Goal: Task Accomplishment & Management: Manage account settings

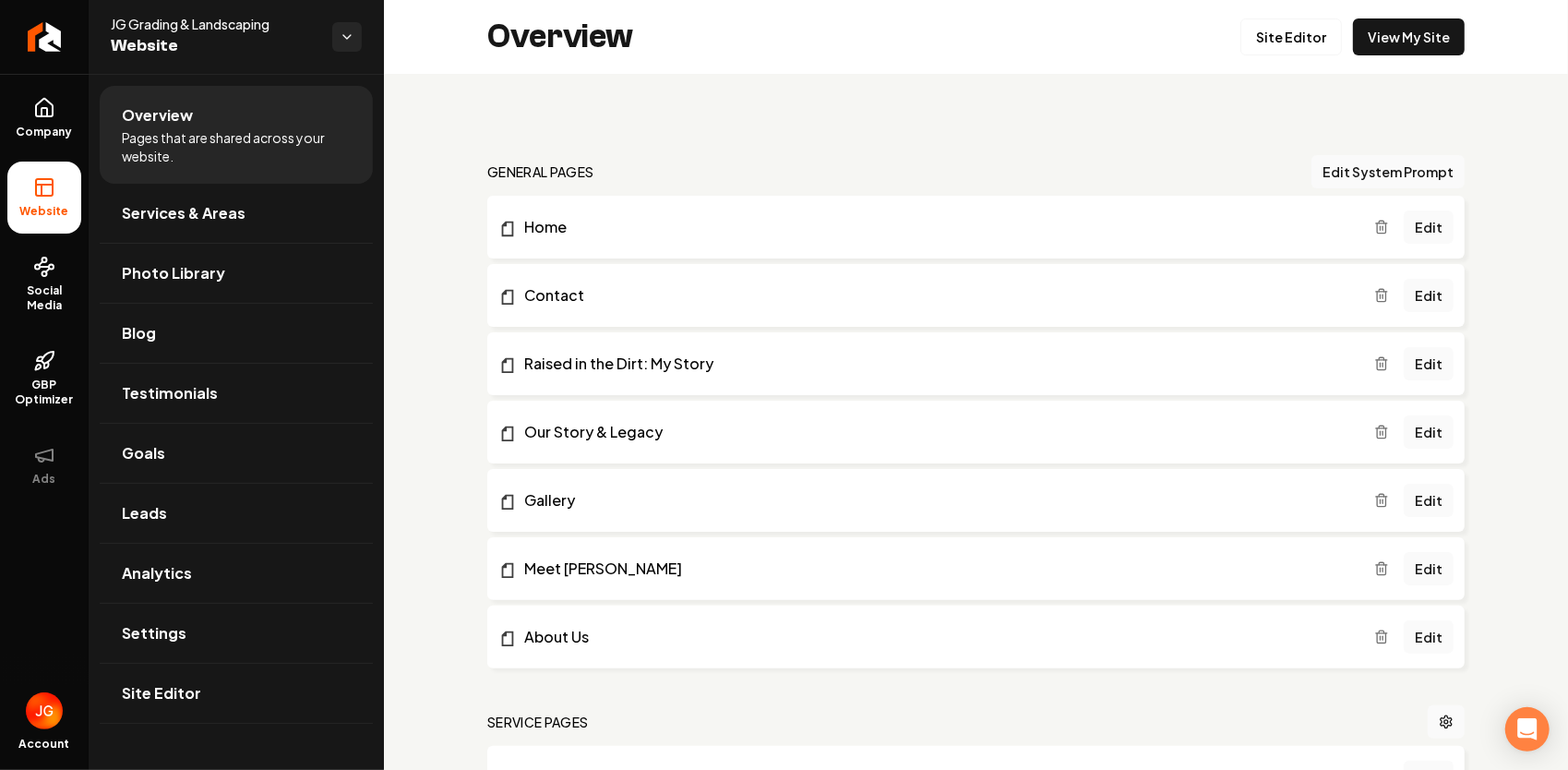
scroll to position [3618, 0]
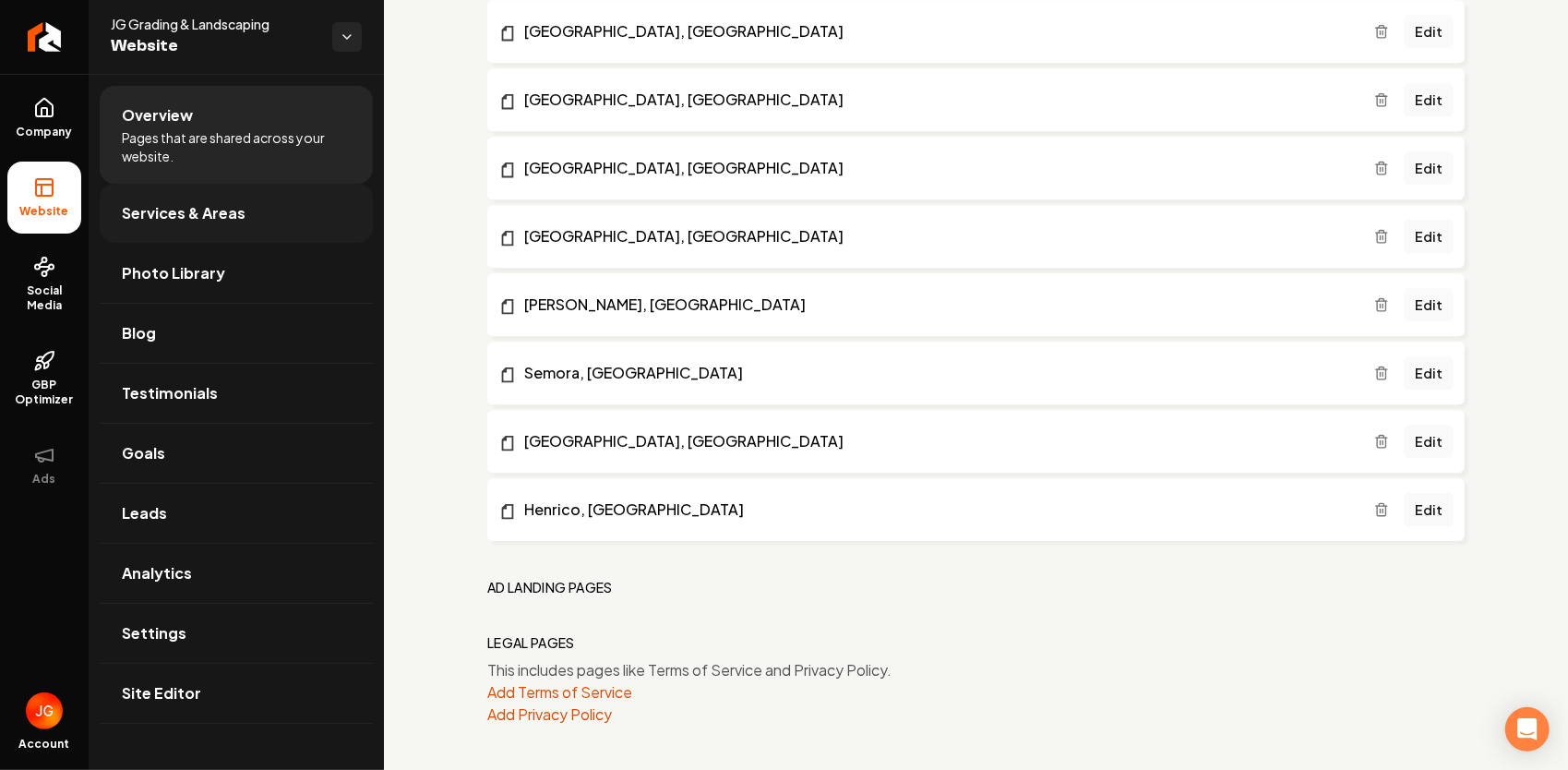
click at [193, 224] on span "Services & Areas" at bounding box center [184, 214] width 124 height 22
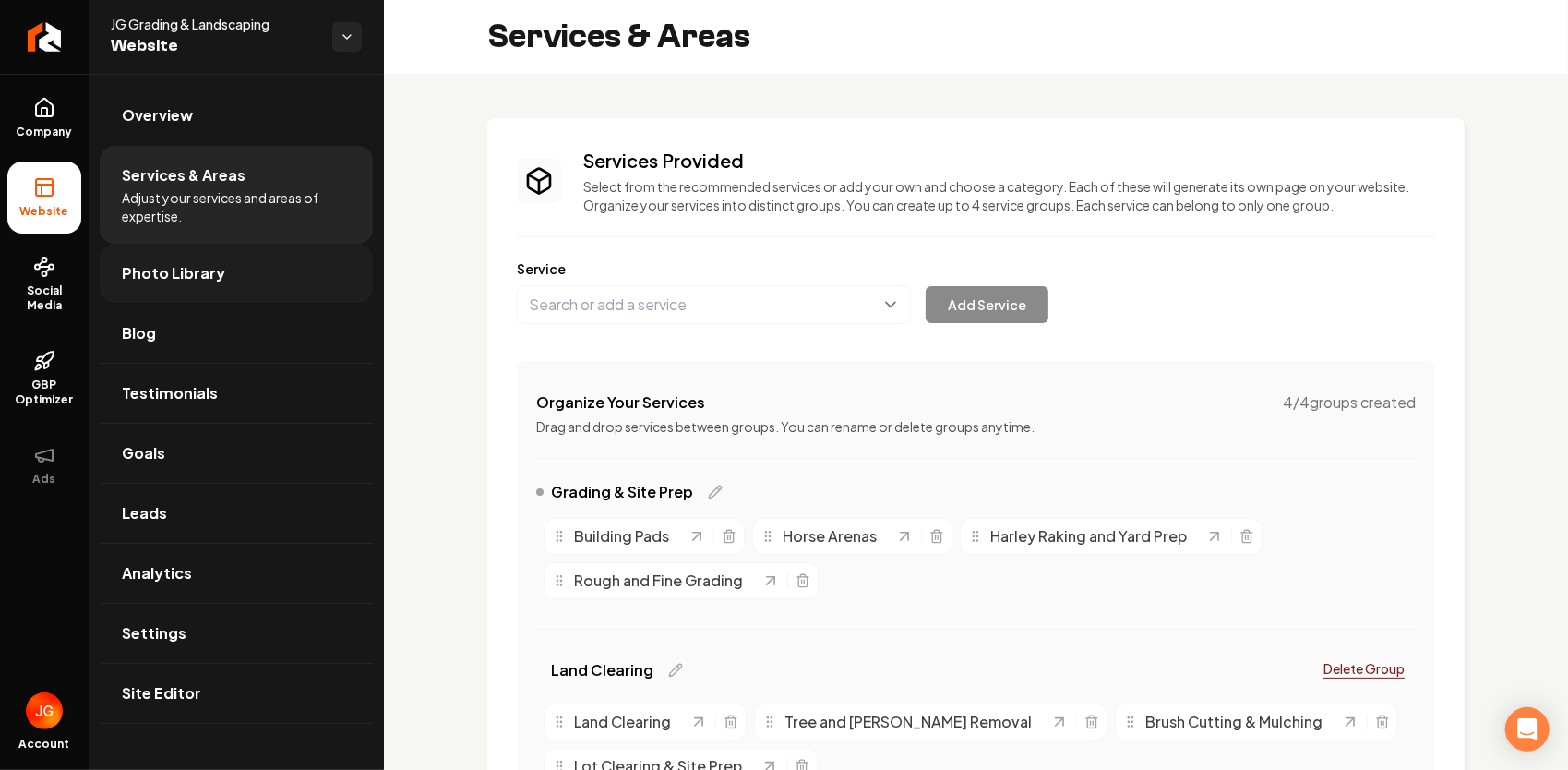
click at [190, 266] on span "Photo Library" at bounding box center [174, 274] width 104 height 22
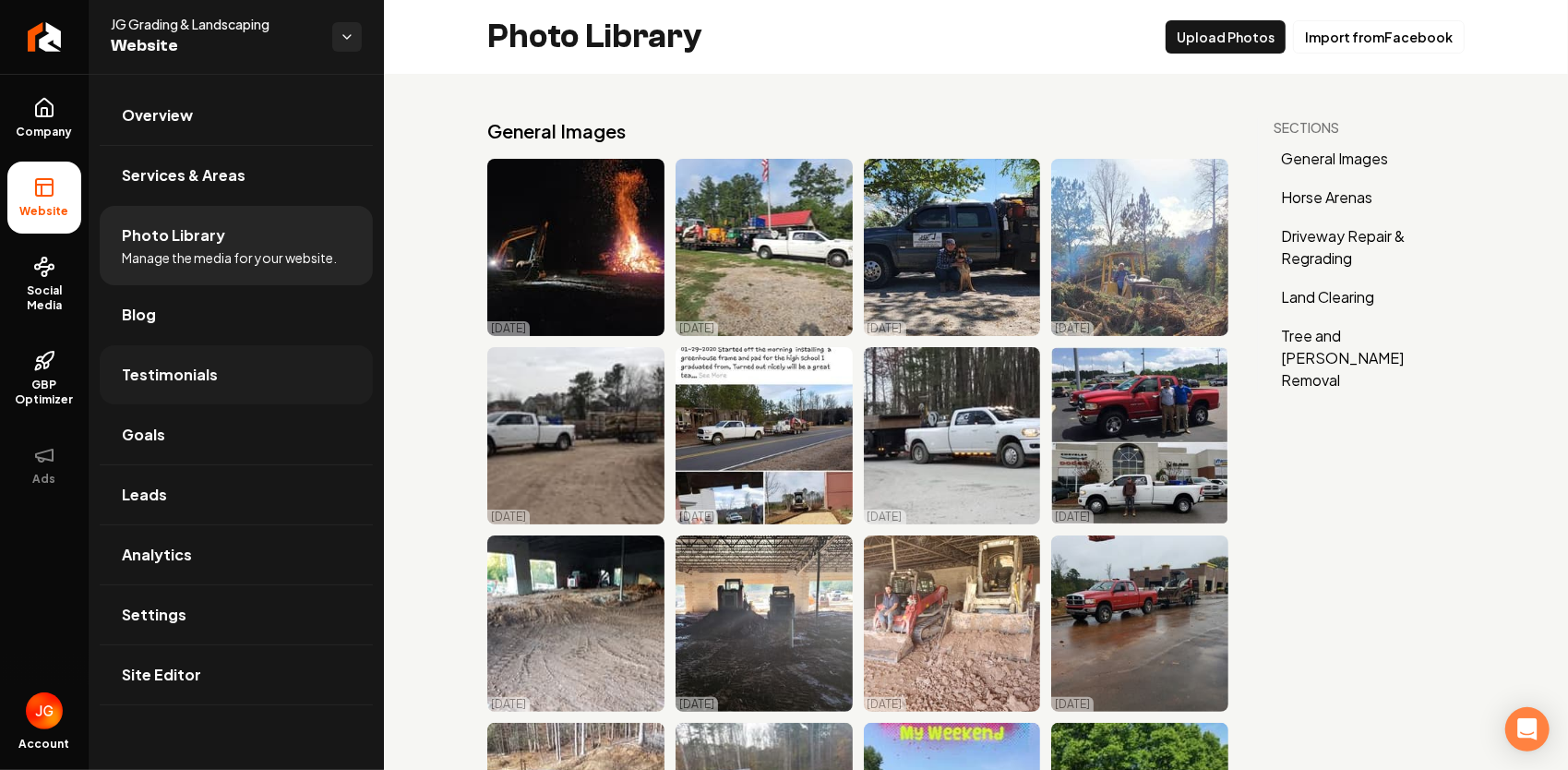
click at [195, 388] on link "Testimonials" at bounding box center [237, 374] width 274 height 59
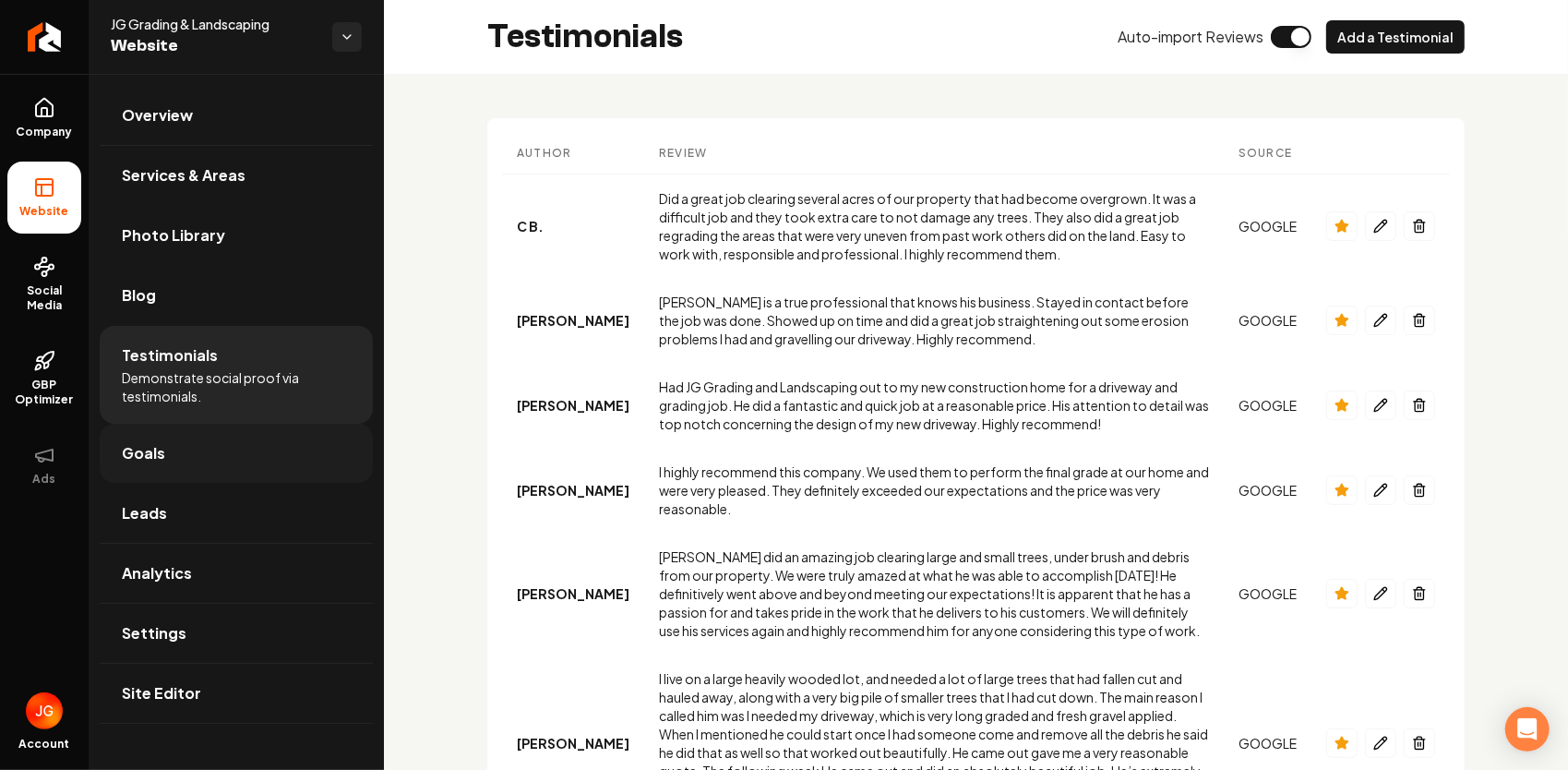
click at [165, 448] on link "Goals" at bounding box center [237, 453] width 274 height 59
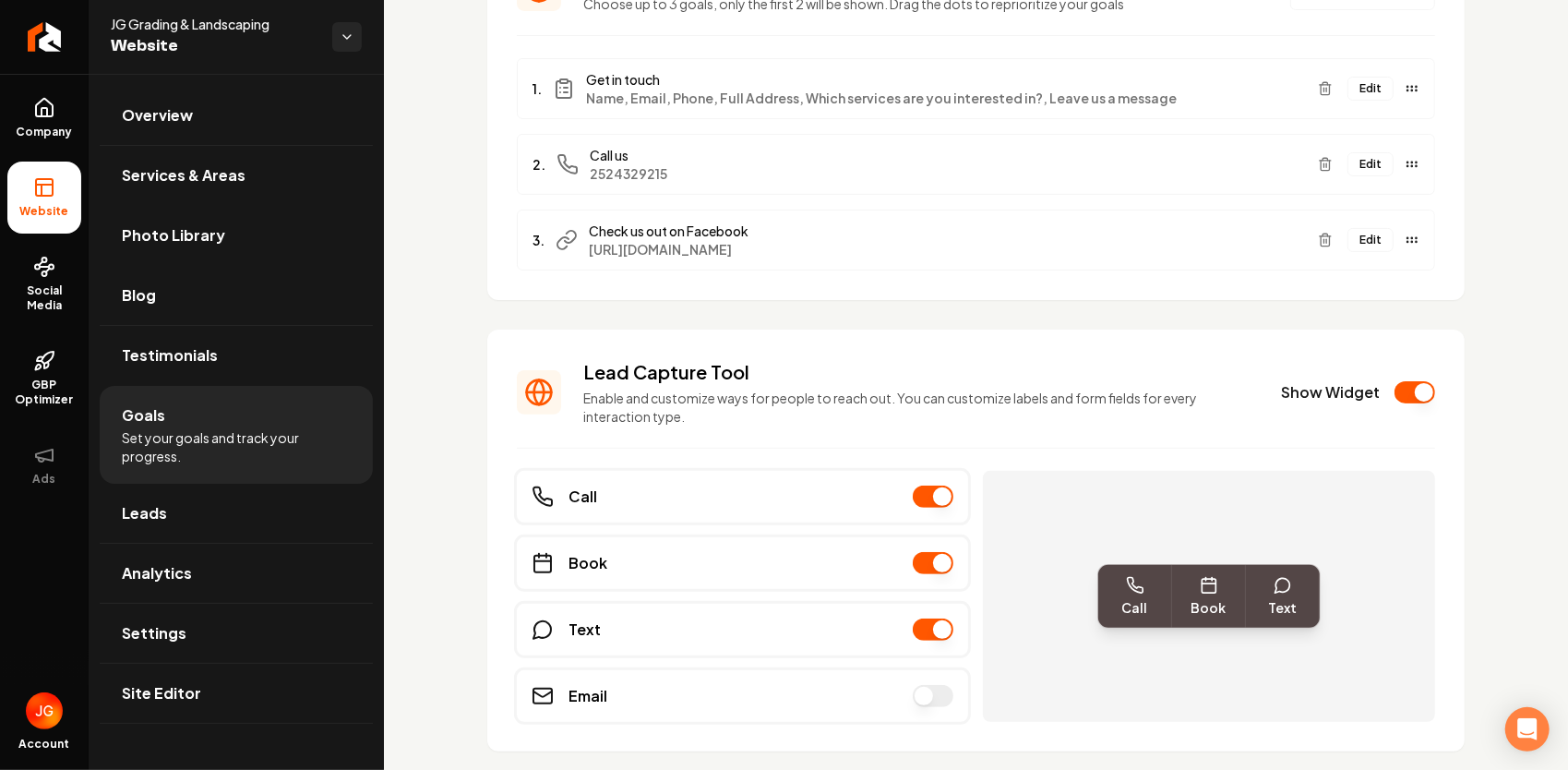
scroll to position [237, 0]
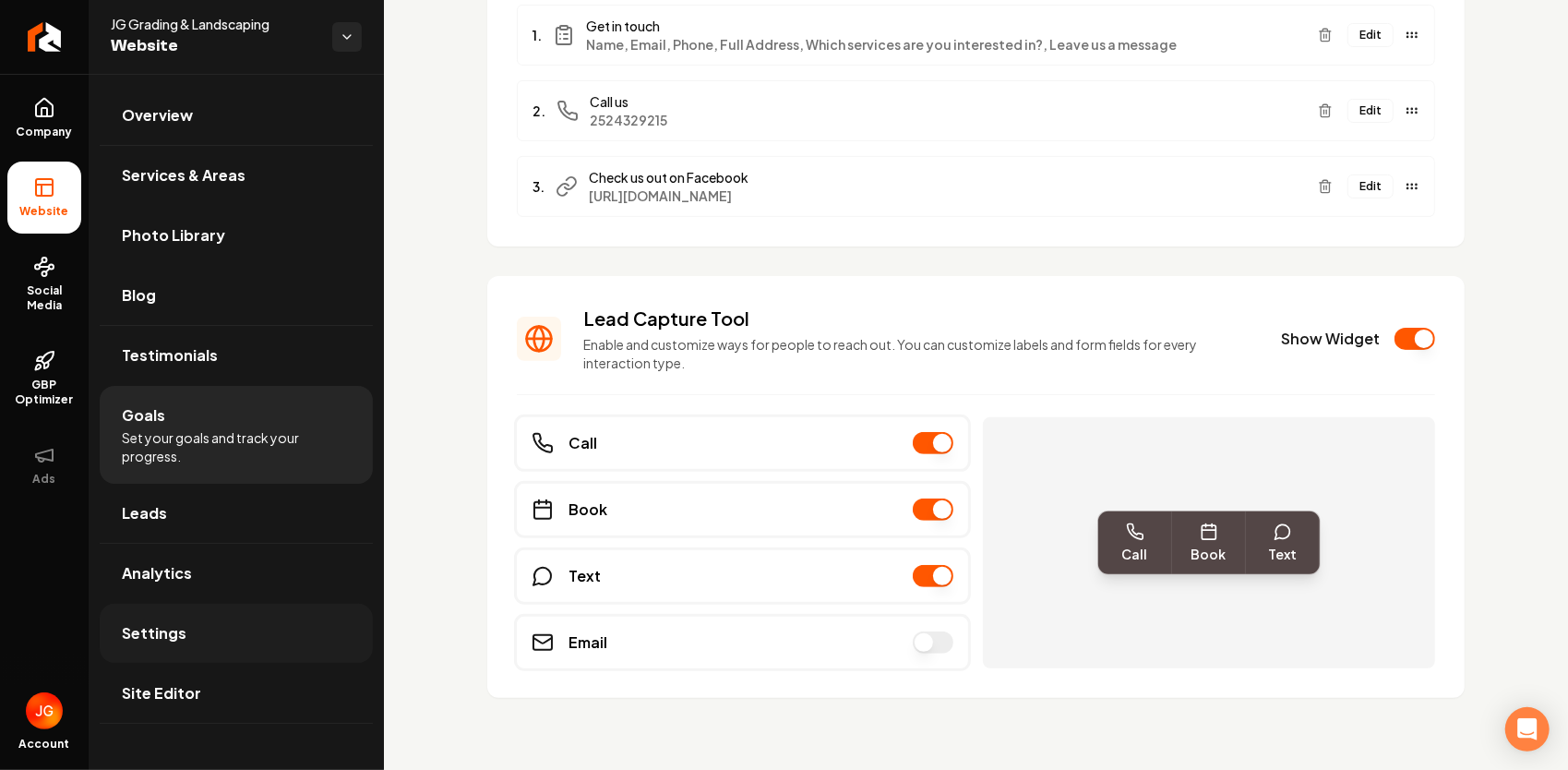
click at [202, 644] on link "Settings" at bounding box center [237, 633] width 274 height 59
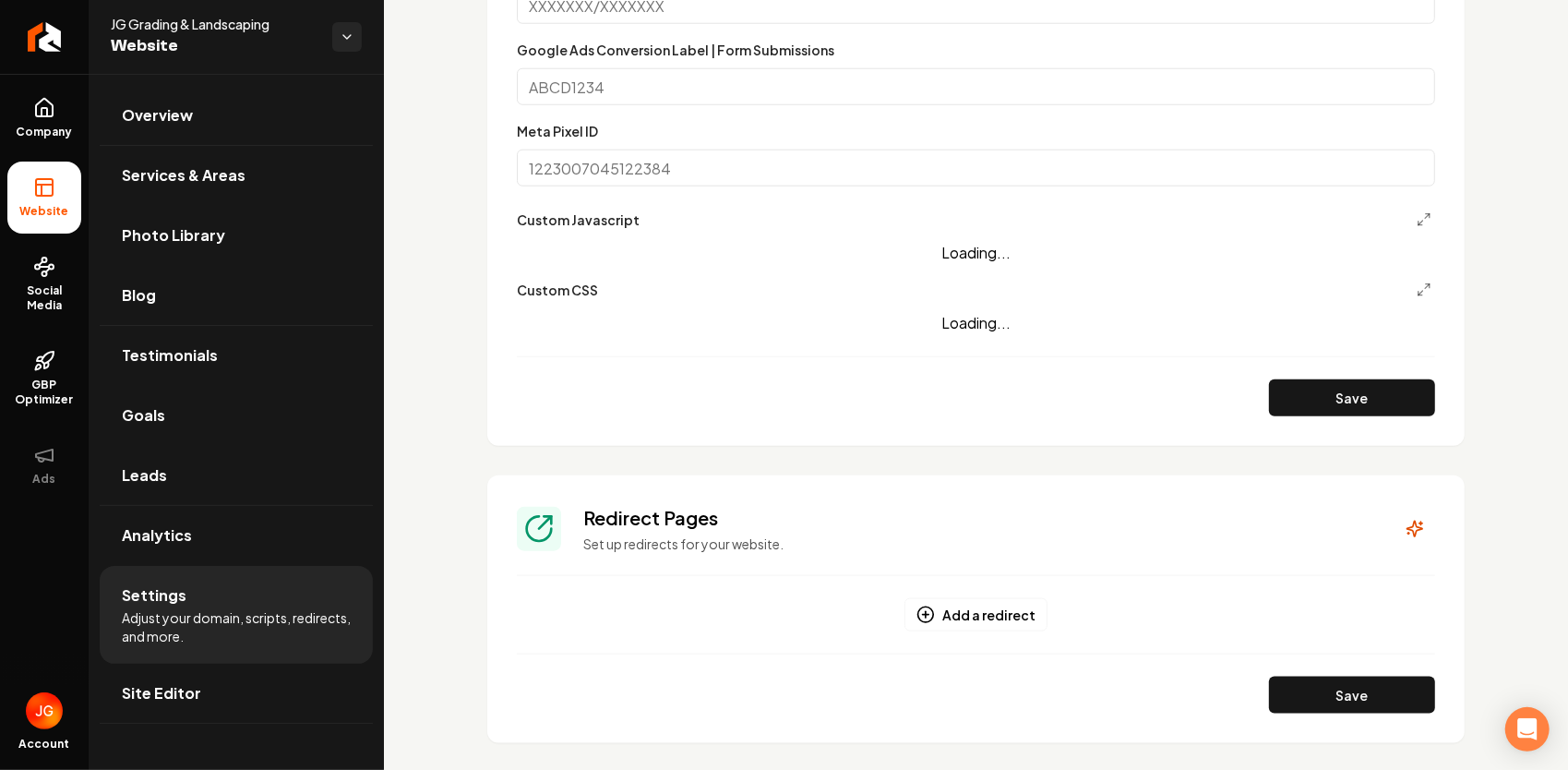
scroll to position [1209, 0]
click at [36, 287] on span "Social Media" at bounding box center [44, 299] width 74 height 30
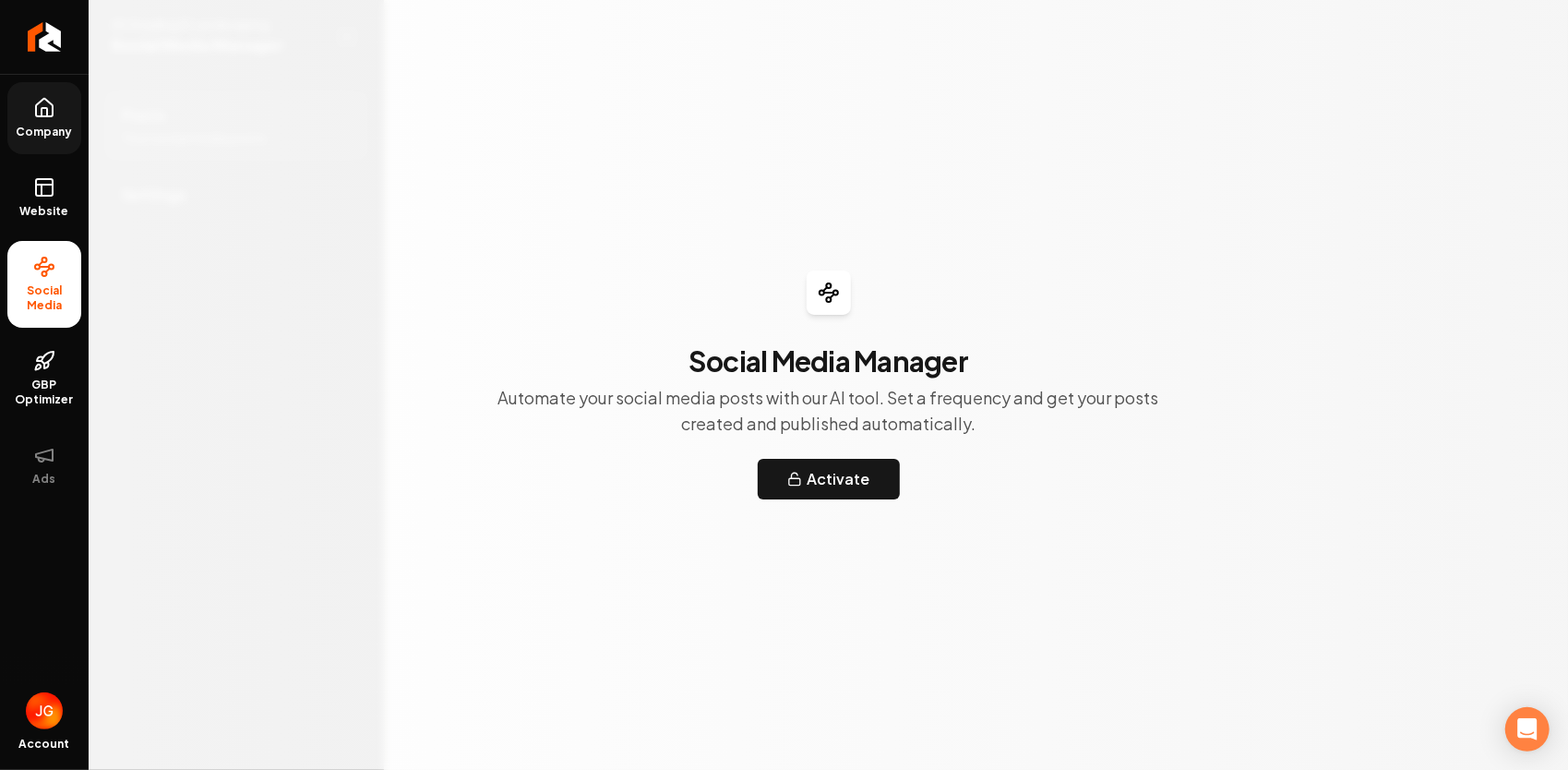
click at [54, 120] on link "Company" at bounding box center [44, 118] width 74 height 72
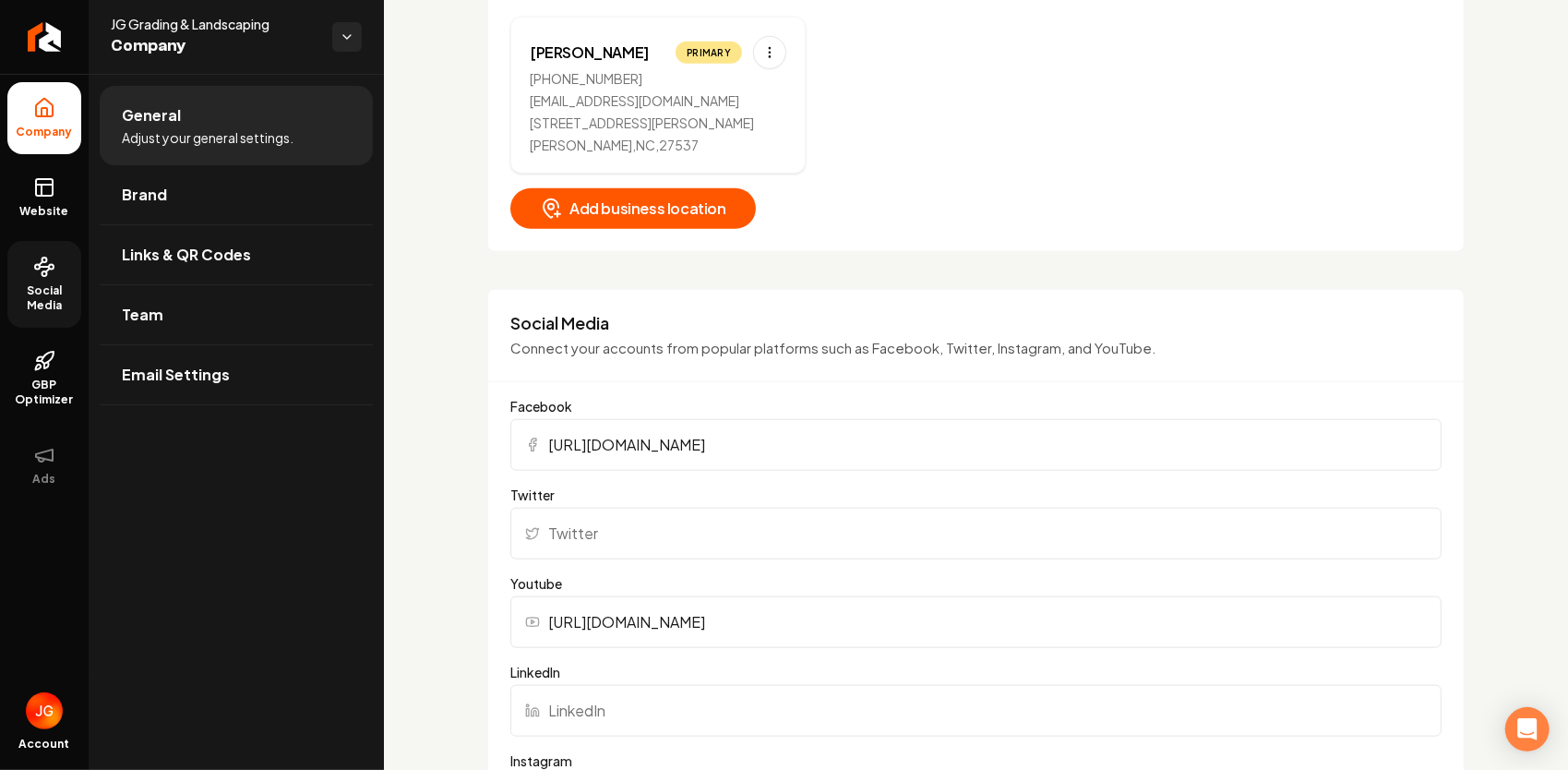
scroll to position [1107, 0]
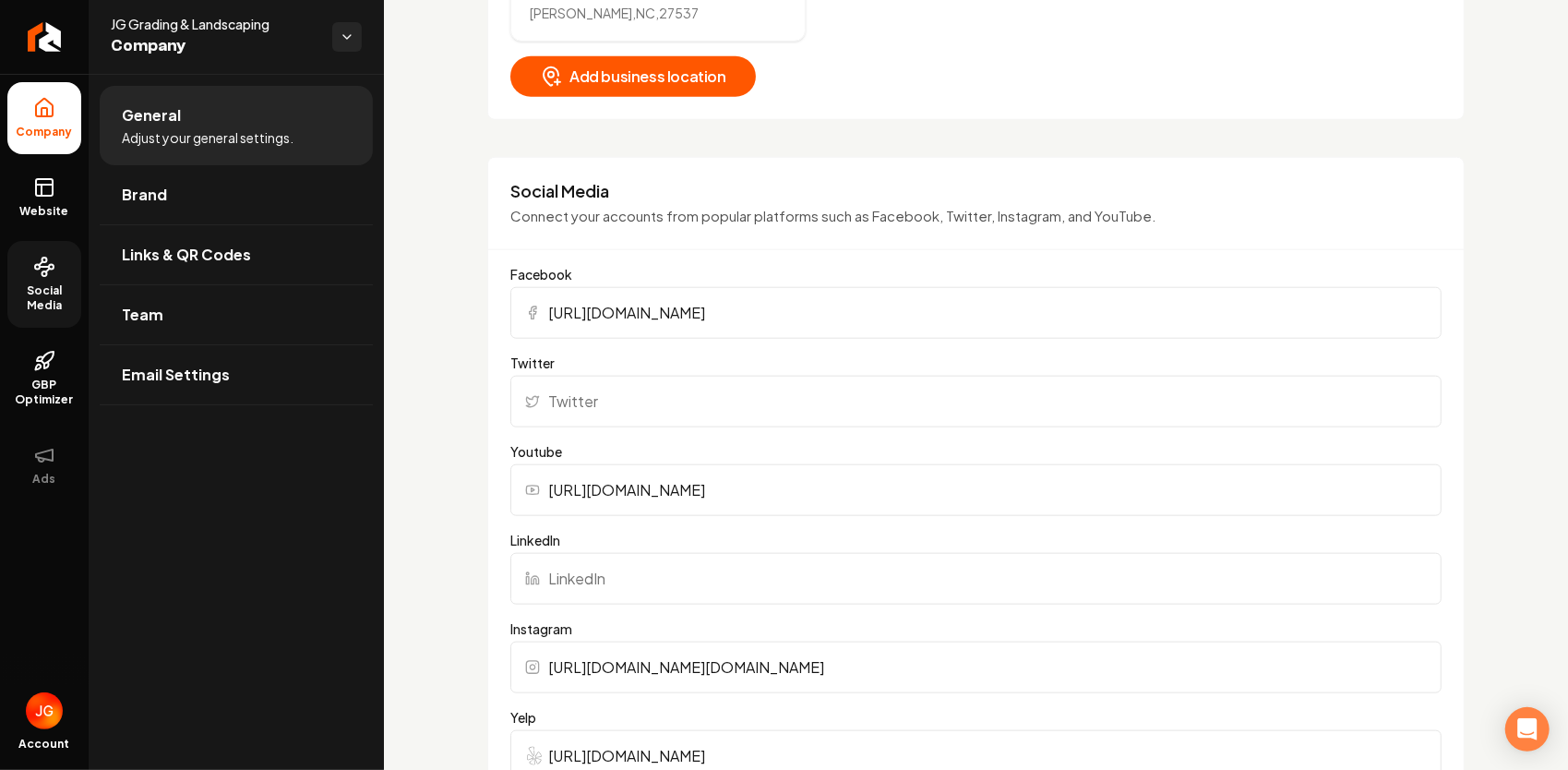
drag, startPoint x: 908, startPoint y: 309, endPoint x: 533, endPoint y: 310, distance: 375.0
click at [533, 310] on div "[URL][DOMAIN_NAME]" at bounding box center [975, 313] width 931 height 52
drag, startPoint x: 593, startPoint y: 306, endPoint x: 604, endPoint y: 310, distance: 11.7
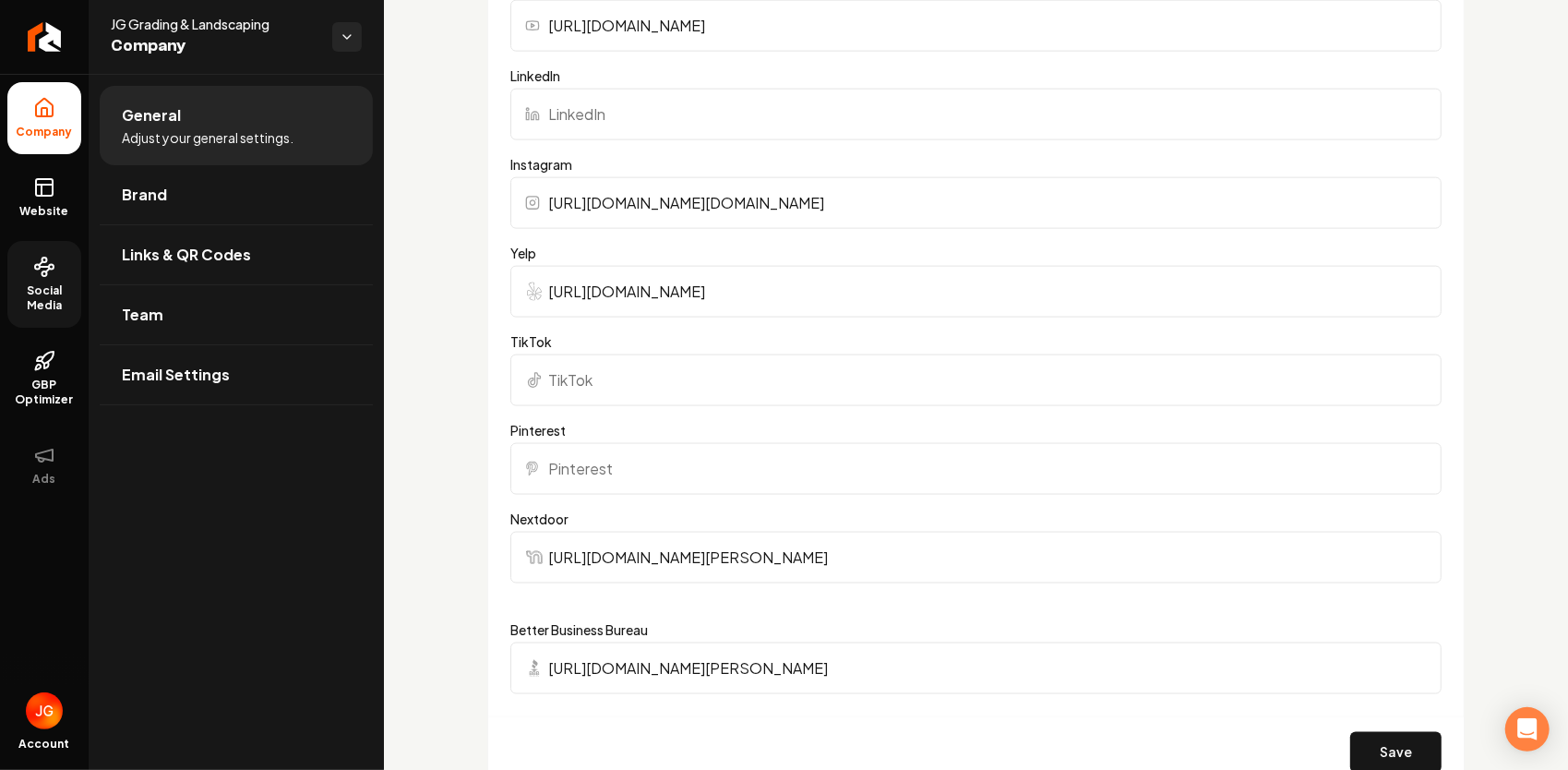
scroll to position [1569, 0]
drag, startPoint x: 748, startPoint y: 287, endPoint x: 541, endPoint y: 295, distance: 207.2
click at [537, 293] on div "[URL][DOMAIN_NAME]" at bounding box center [975, 295] width 931 height 52
